Goal: Information Seeking & Learning: Find specific fact

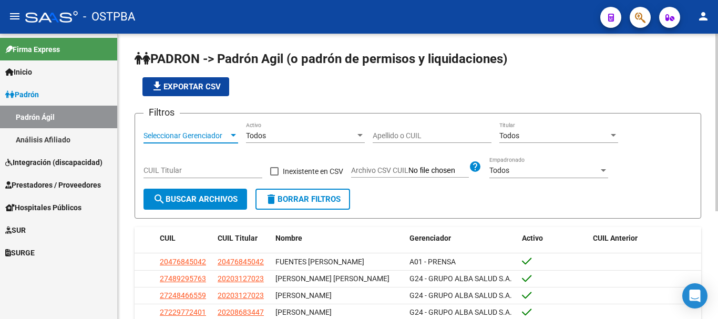
click at [235, 134] on div at bounding box center [233, 135] width 5 height 3
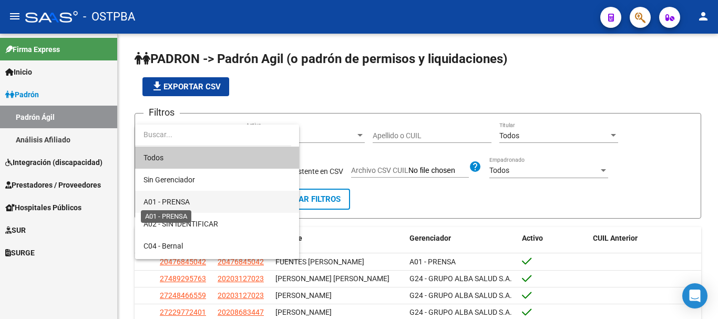
click at [171, 203] on span "A01 - PRENSA" at bounding box center [167, 202] width 46 height 8
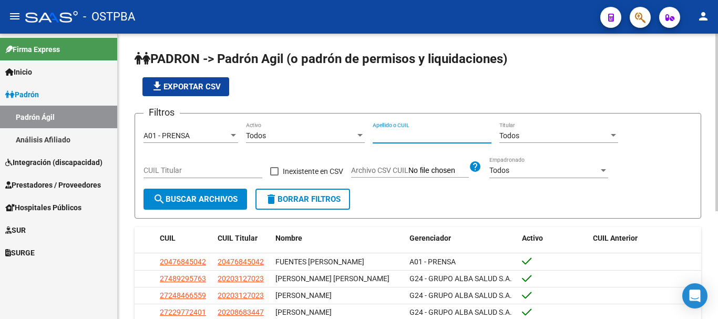
click at [394, 137] on input "Apellido o CUIL" at bounding box center [432, 135] width 119 height 9
type input "ñ"
click at [392, 136] on input "Apellido o CUIL" at bounding box center [432, 135] width 119 height 9
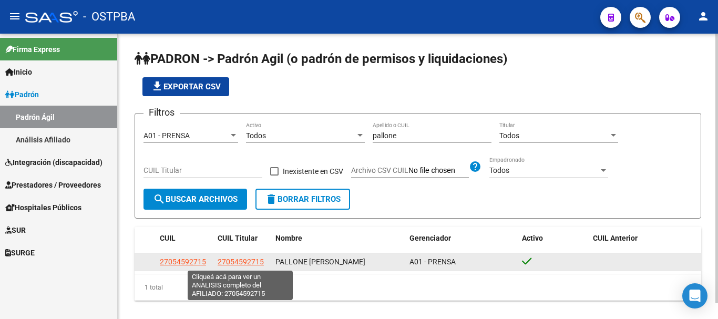
click at [233, 263] on span "27054592715" at bounding box center [241, 262] width 46 height 8
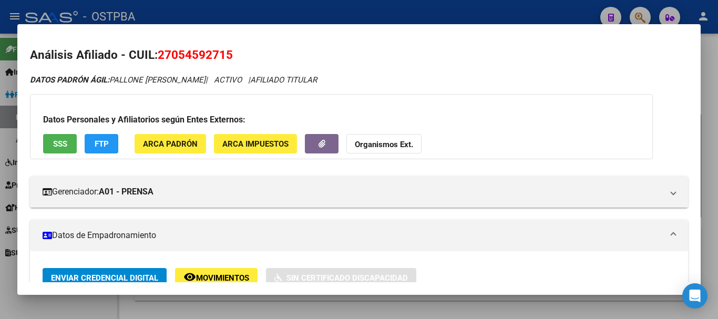
click at [289, 312] on div at bounding box center [359, 159] width 718 height 319
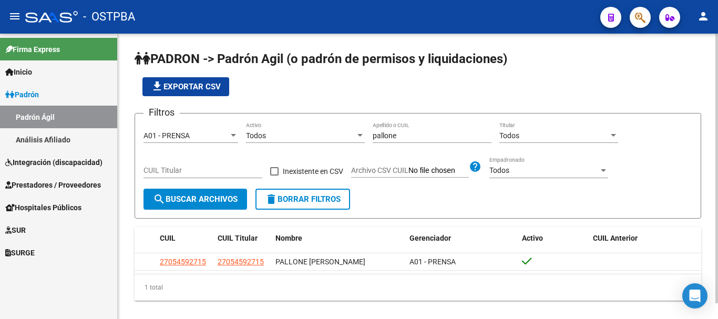
click at [407, 132] on input "pallone" at bounding box center [432, 135] width 119 height 9
type input "p"
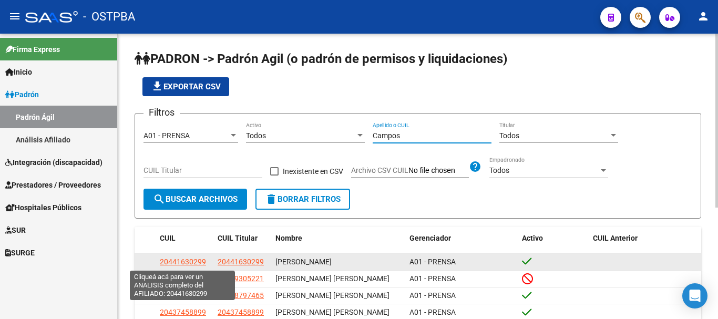
type input "Campos"
click at [181, 262] on span "20441630299" at bounding box center [183, 262] width 46 height 8
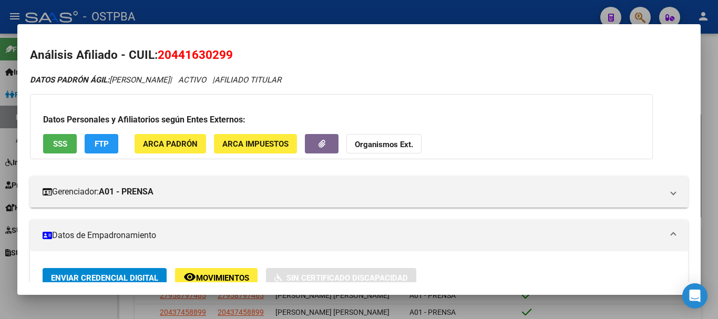
click at [100, 307] on div at bounding box center [359, 159] width 718 height 319
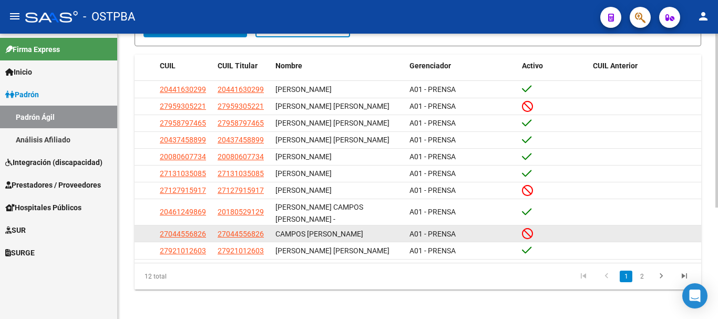
scroll to position [182, 0]
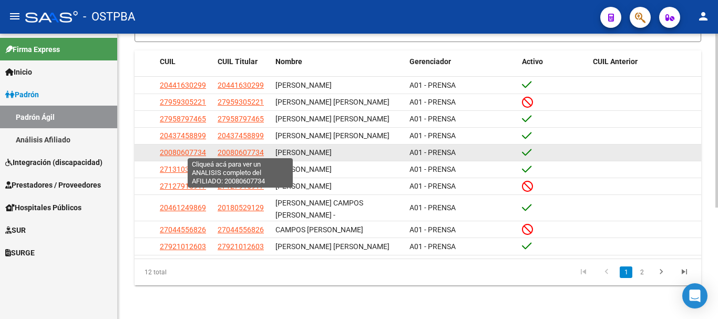
click at [241, 150] on span "20080607734" at bounding box center [241, 152] width 46 height 8
type textarea "20080607734"
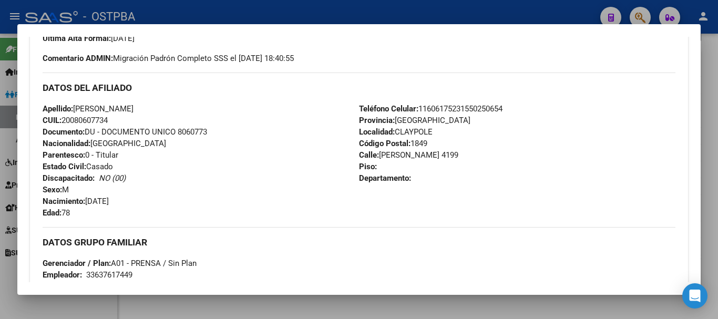
scroll to position [315, 0]
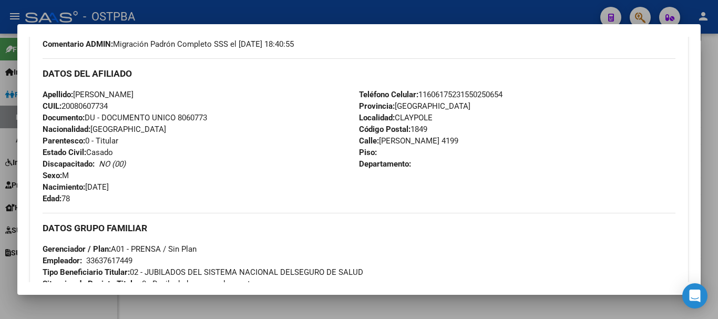
click at [252, 305] on div at bounding box center [359, 159] width 718 height 319
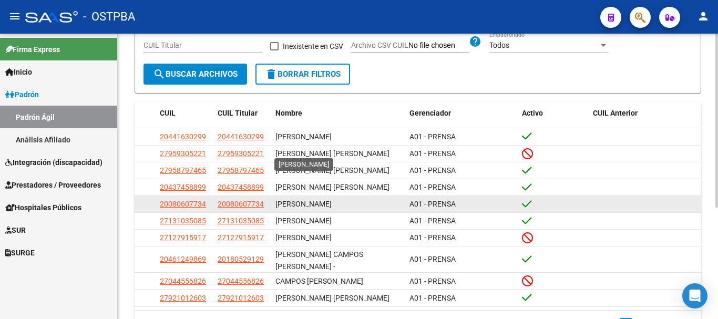
scroll to position [25, 0]
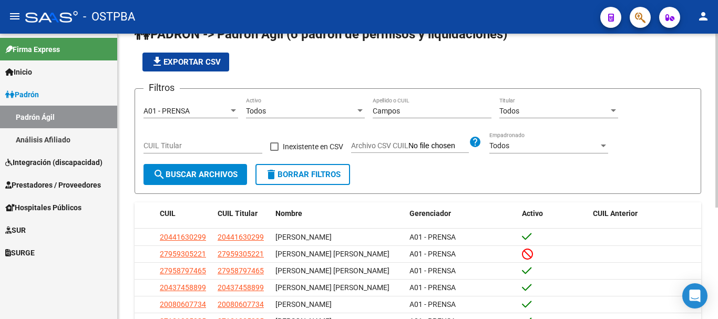
click at [414, 104] on div "Campos Apellido o CUIL" at bounding box center [432, 107] width 119 height 21
type input "C"
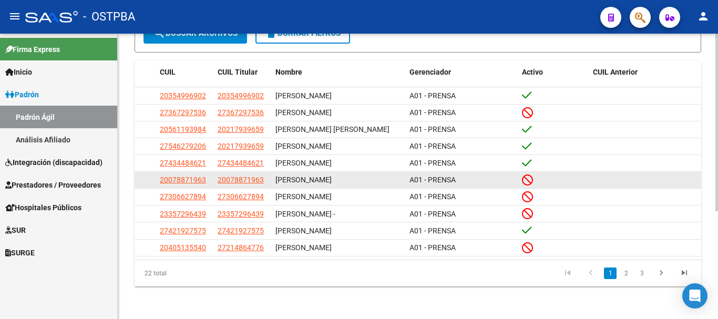
scroll to position [173, 0]
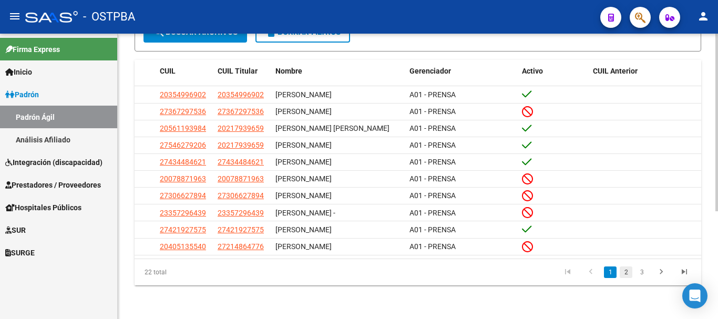
type input "luna"
click at [625, 273] on link "2" at bounding box center [626, 273] width 13 height 12
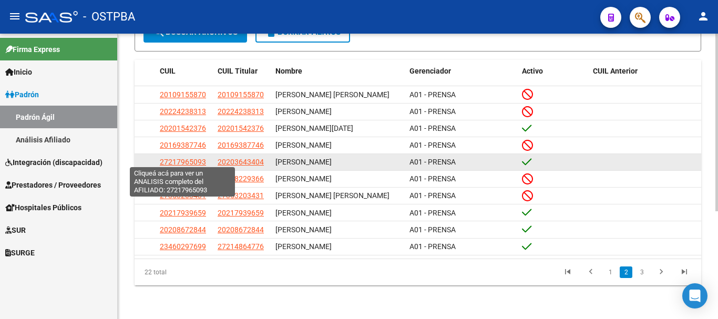
click at [186, 158] on span "27217965093" at bounding box center [183, 162] width 46 height 8
type textarea "27217965093"
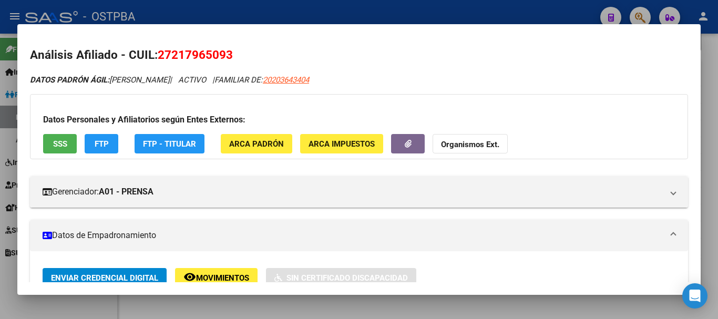
click at [281, 313] on div at bounding box center [359, 159] width 718 height 319
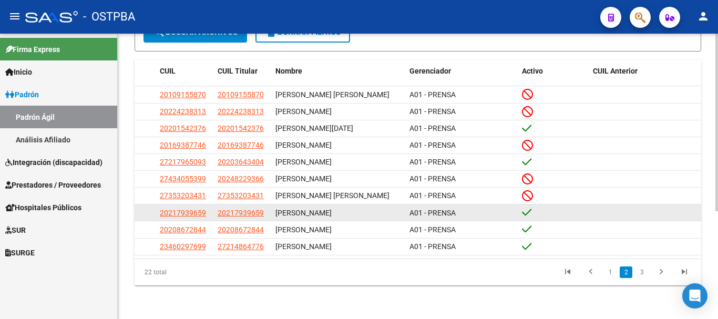
scroll to position [0, 0]
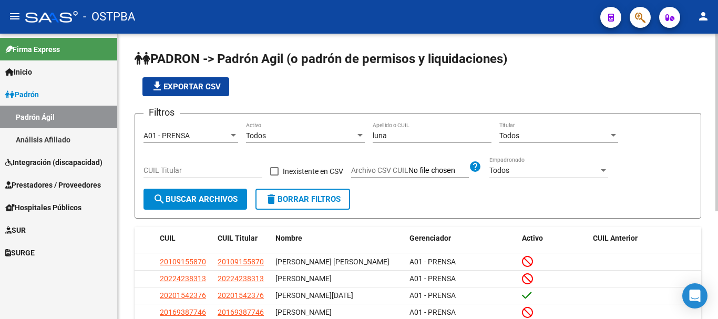
click at [388, 134] on input "luna" at bounding box center [432, 135] width 119 height 9
type input "l"
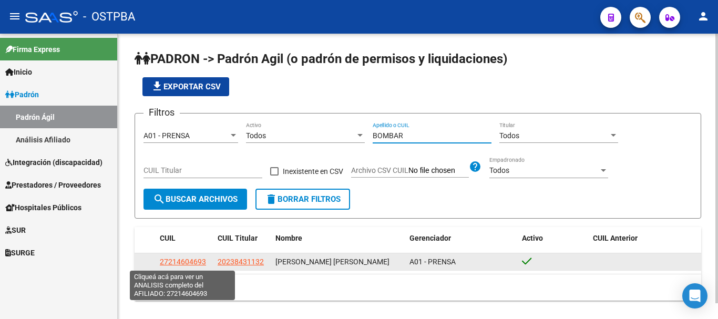
type input "BOMBAR"
click at [180, 261] on span "27214604693" at bounding box center [183, 262] width 46 height 8
type textarea "27214604693"
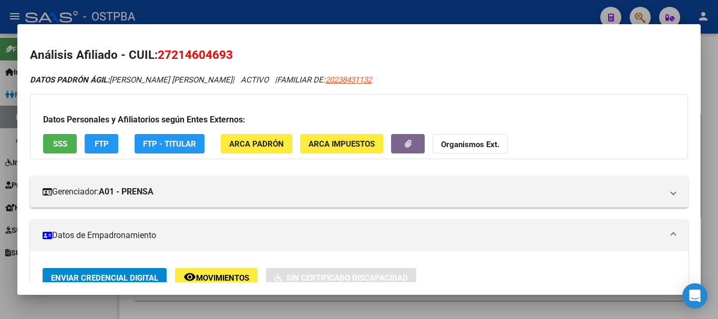
click at [315, 315] on div at bounding box center [359, 159] width 718 height 319
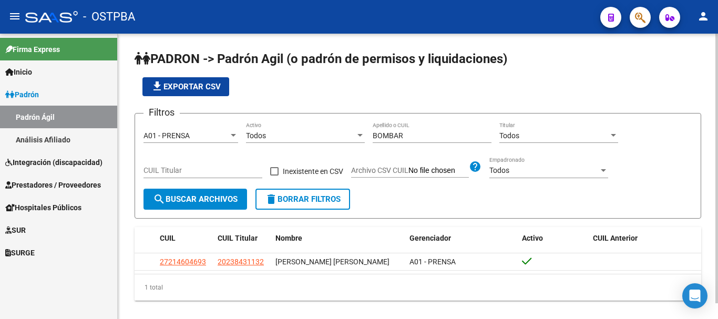
click at [416, 137] on input "BOMBAR" at bounding box center [432, 135] width 119 height 9
type input "B"
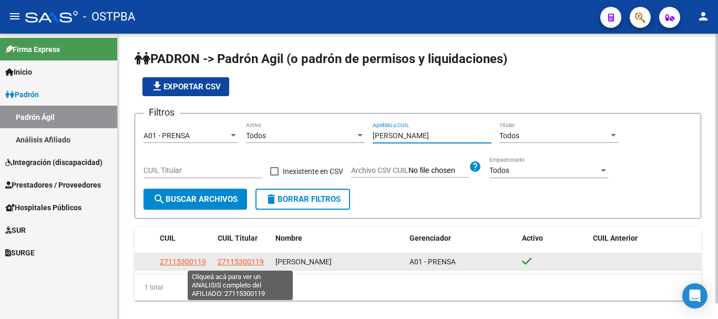
type input "[PERSON_NAME]"
click at [239, 259] on span "27115300119" at bounding box center [241, 262] width 46 height 8
type textarea "27115300119"
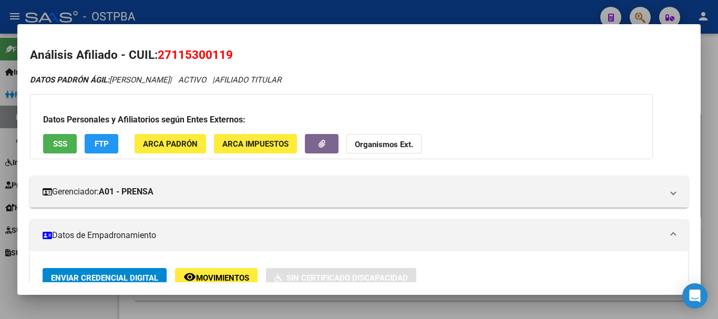
click at [168, 309] on div at bounding box center [359, 159] width 718 height 319
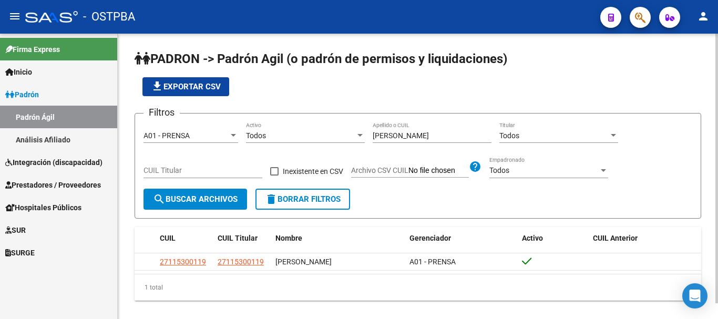
click at [400, 132] on input "[PERSON_NAME]" at bounding box center [432, 135] width 119 height 9
type input "h"
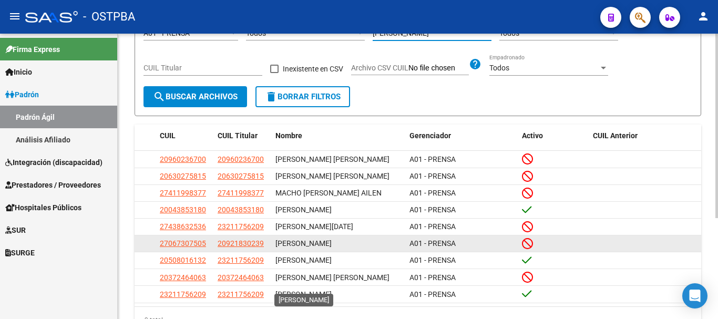
scroll to position [105, 0]
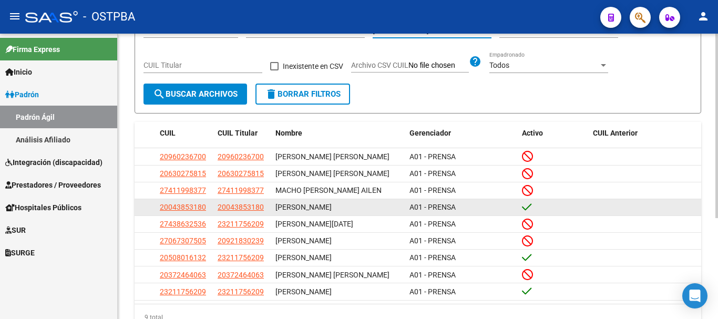
type input "[PERSON_NAME]"
click at [223, 216] on datatable-body-cell "20043853180" at bounding box center [242, 207] width 58 height 16
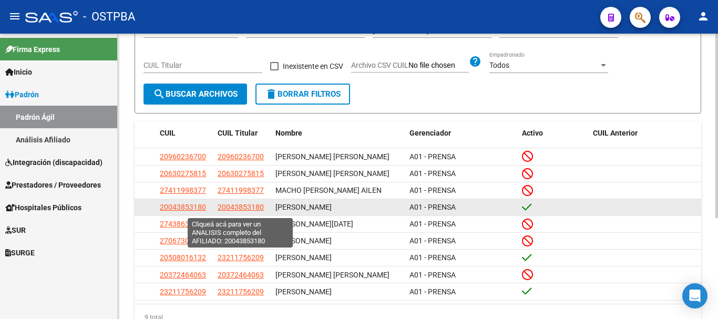
click at [237, 206] on span "20043853180" at bounding box center [241, 207] width 46 height 8
type textarea "20043853180"
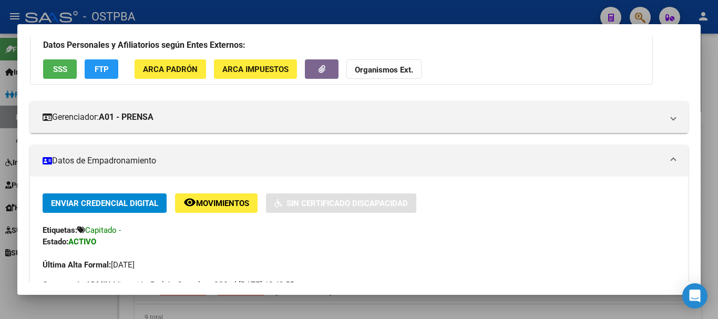
scroll to position [0, 0]
